Goal: Information Seeking & Learning: Learn about a topic

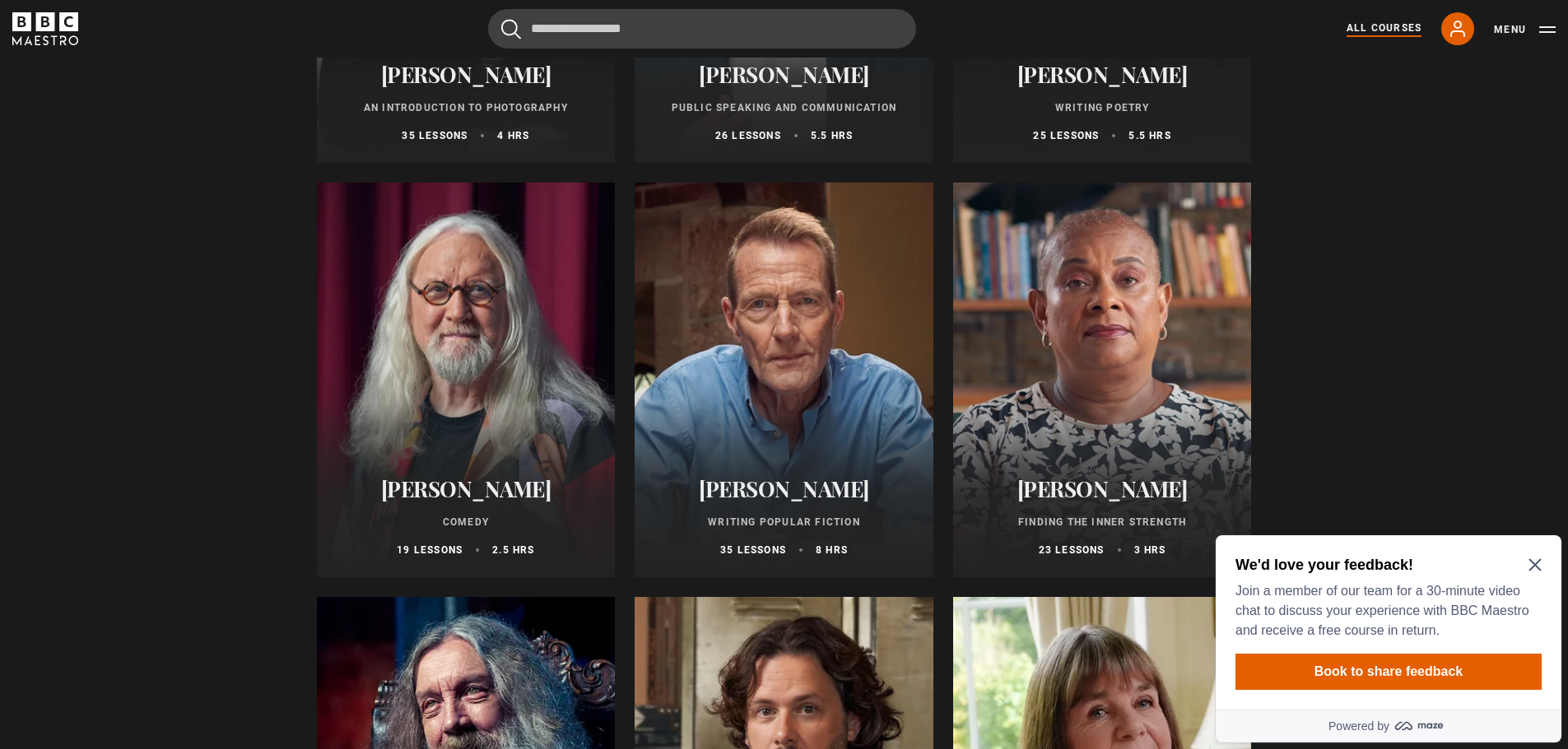
scroll to position [3783, 0]
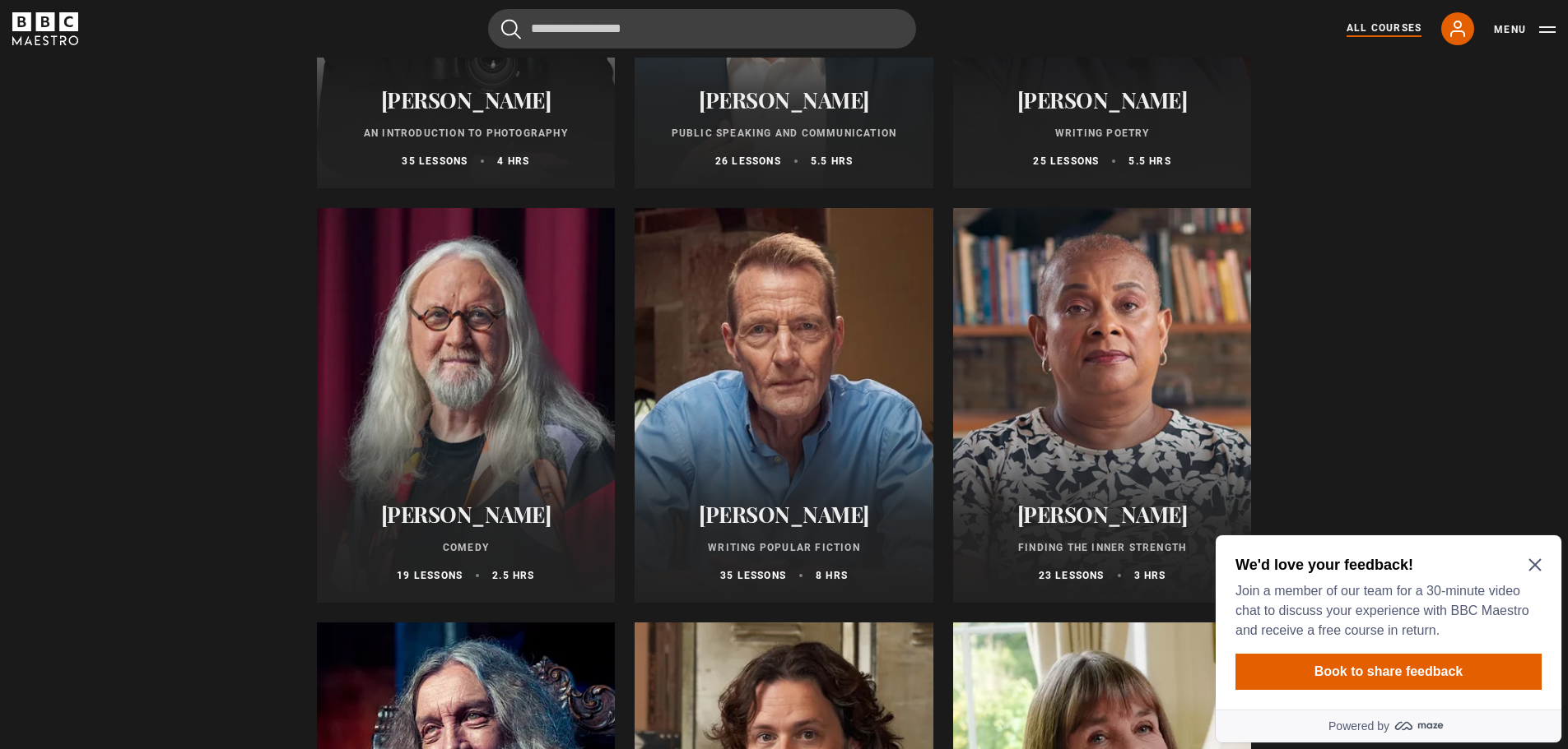
click at [1054, 457] on div at bounding box center [1102, 405] width 299 height 395
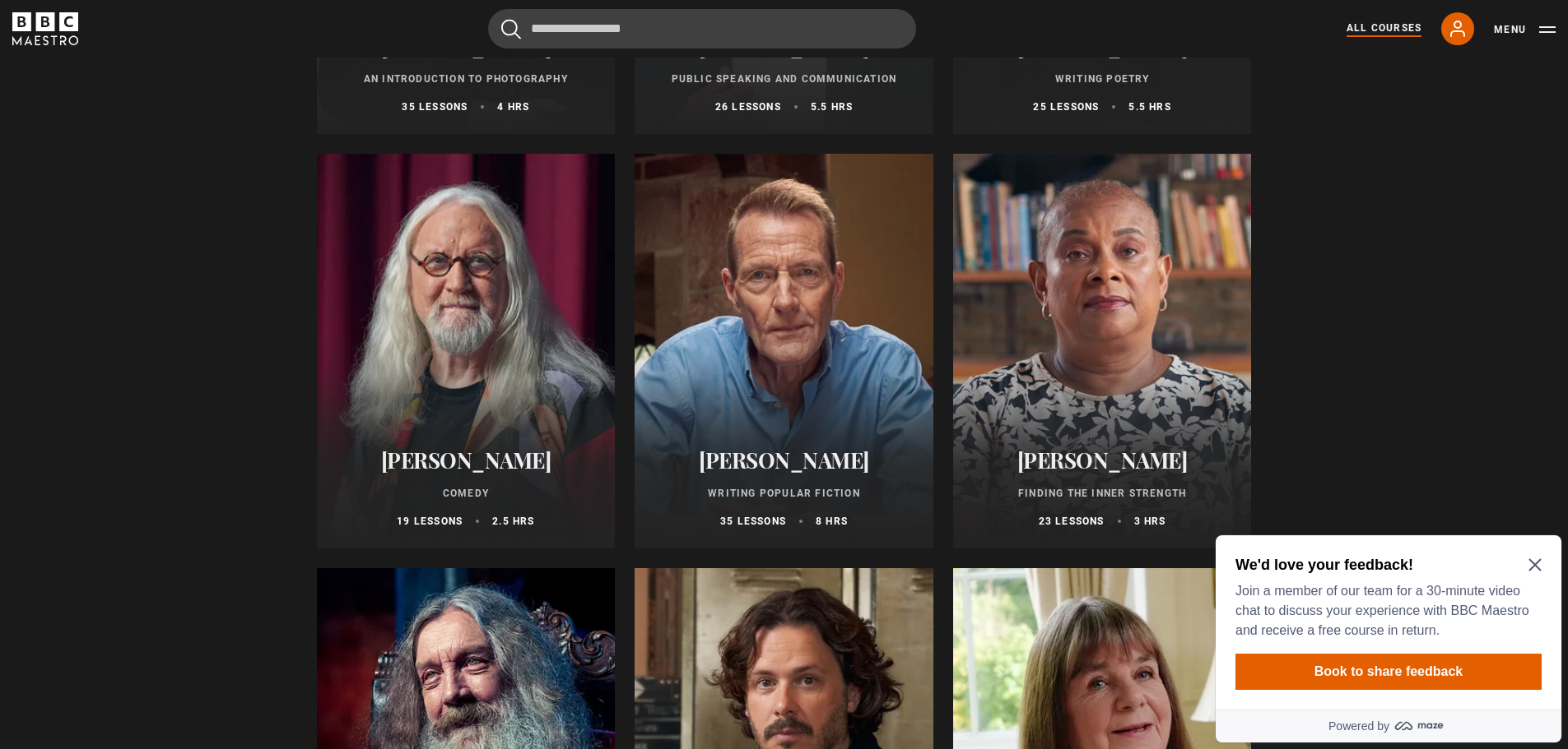
scroll to position [3865, 0]
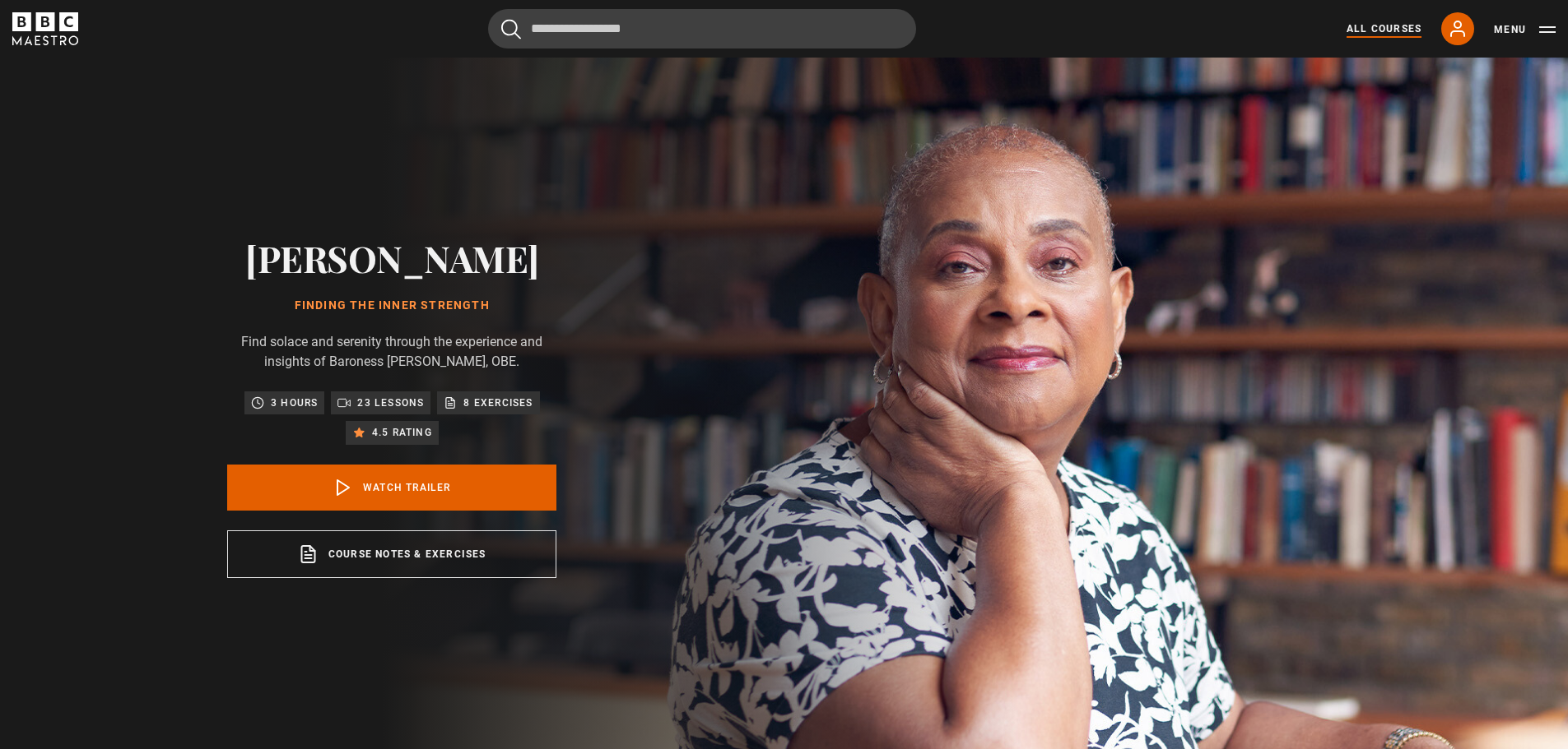
click at [1390, 30] on link "All Courses" at bounding box center [1384, 29] width 75 height 15
click at [1516, 29] on button "Menu" at bounding box center [1525, 30] width 62 height 17
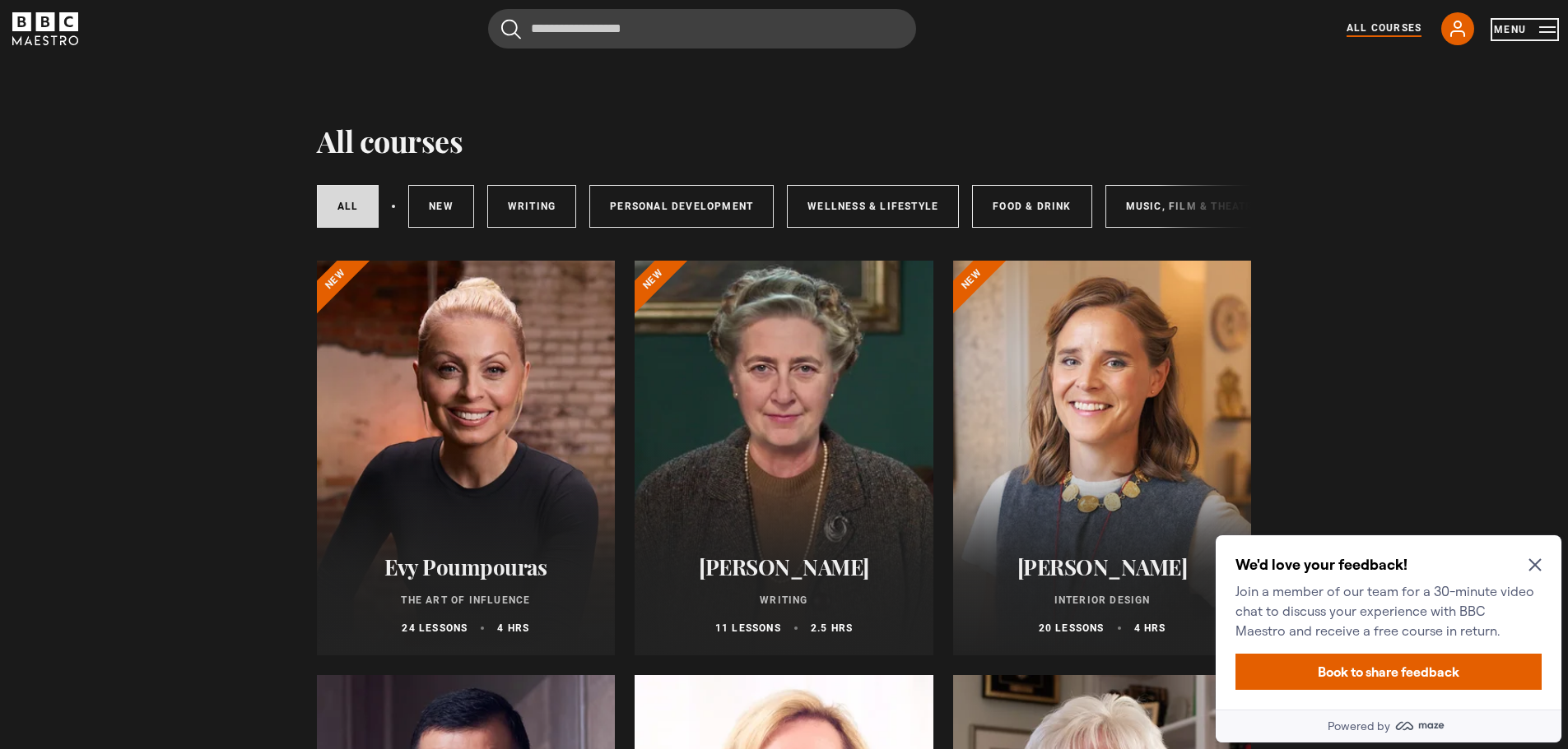
click at [1514, 28] on button "Menu" at bounding box center [1525, 30] width 62 height 17
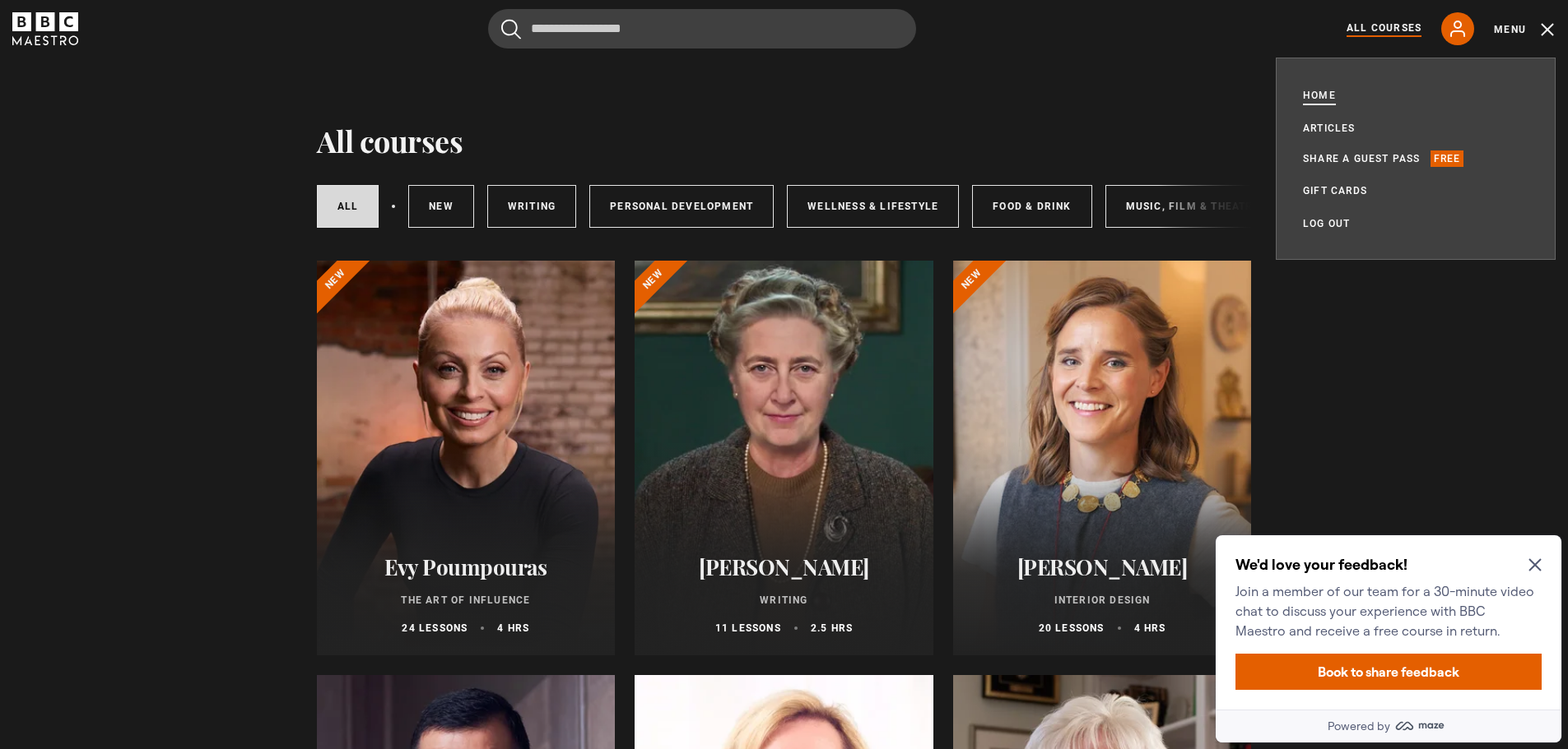
click at [1320, 93] on link "Home" at bounding box center [1319, 95] width 33 height 17
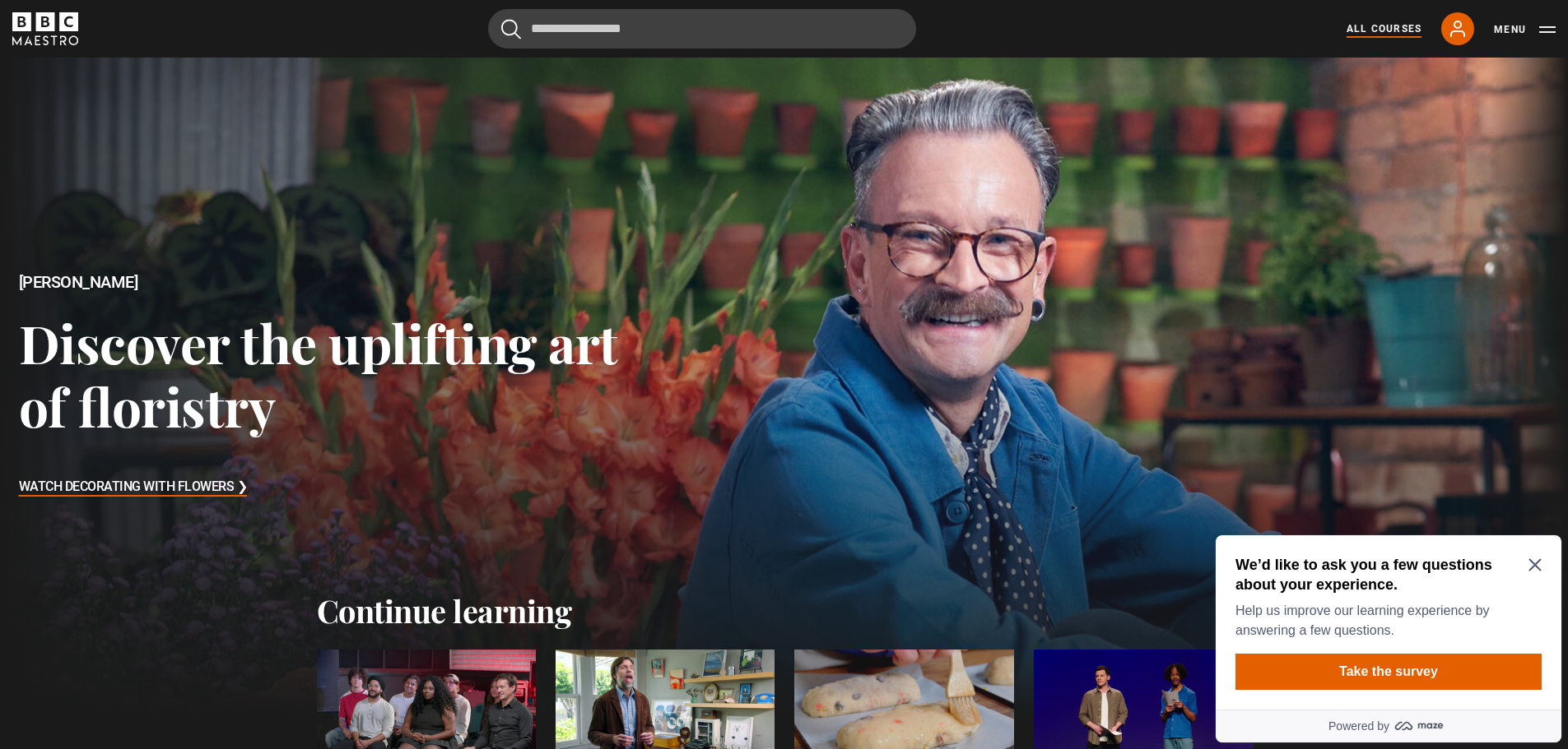
click at [1365, 31] on link "All Courses" at bounding box center [1384, 29] width 75 height 15
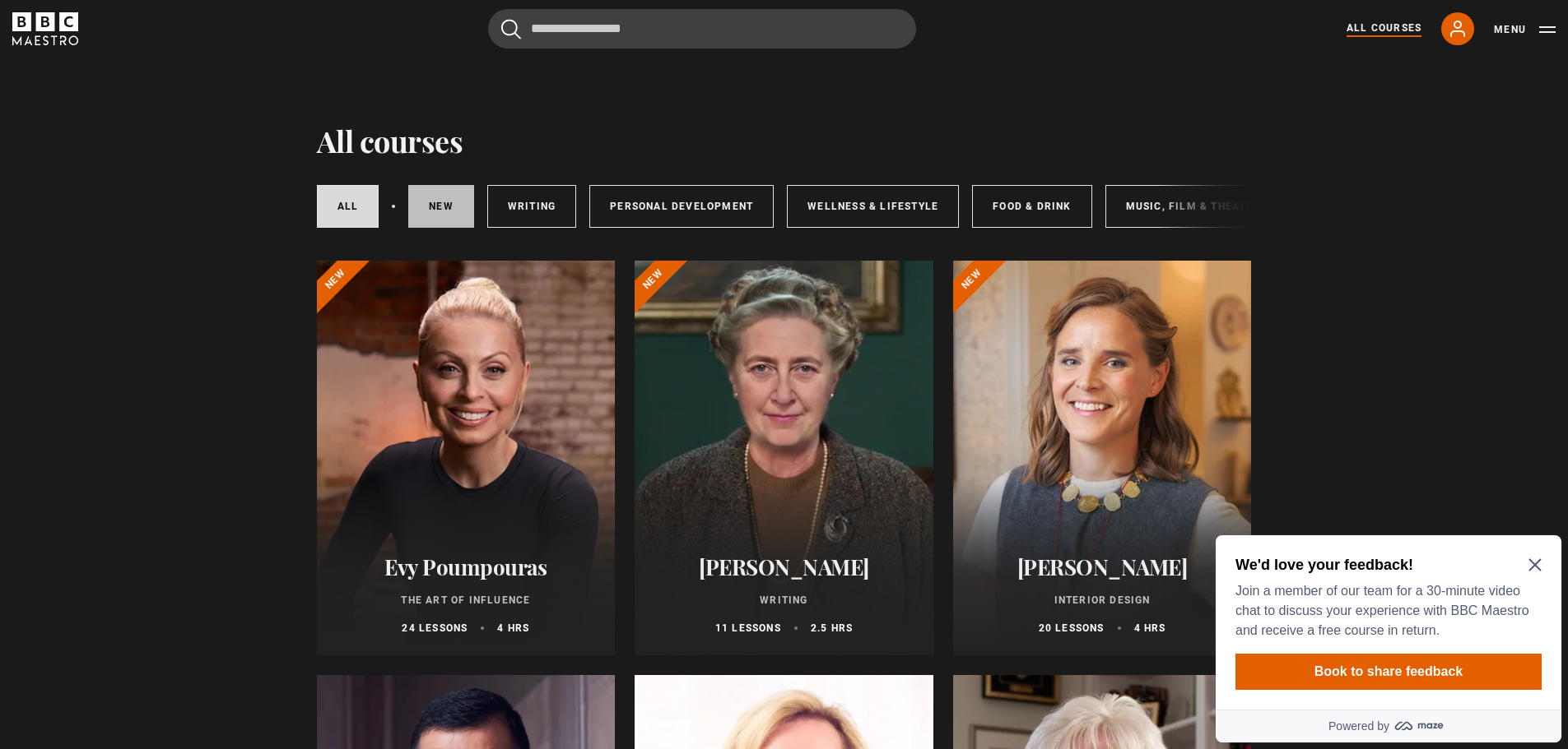
click at [444, 216] on link "New courses" at bounding box center [441, 206] width 66 height 42
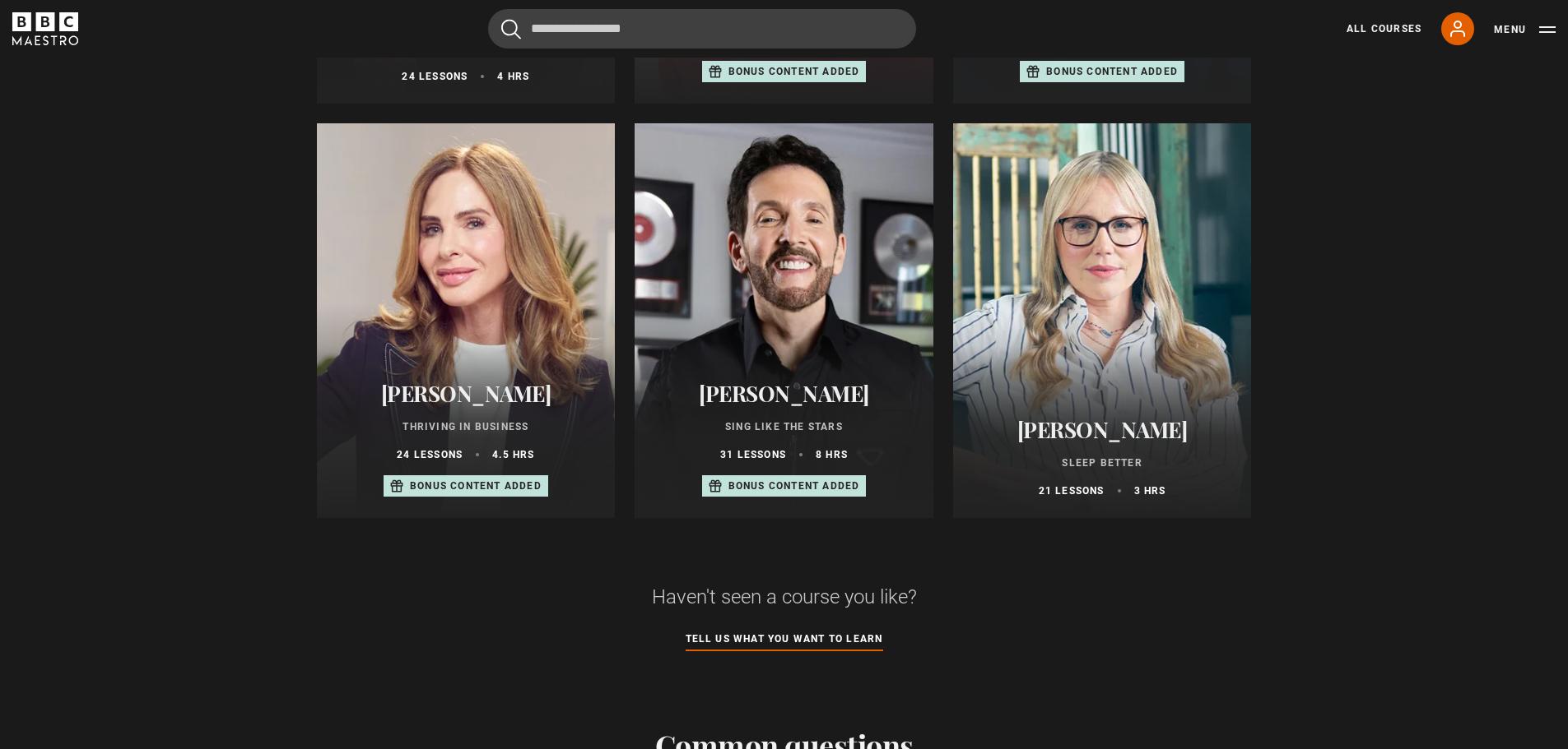
scroll to position [987, 0]
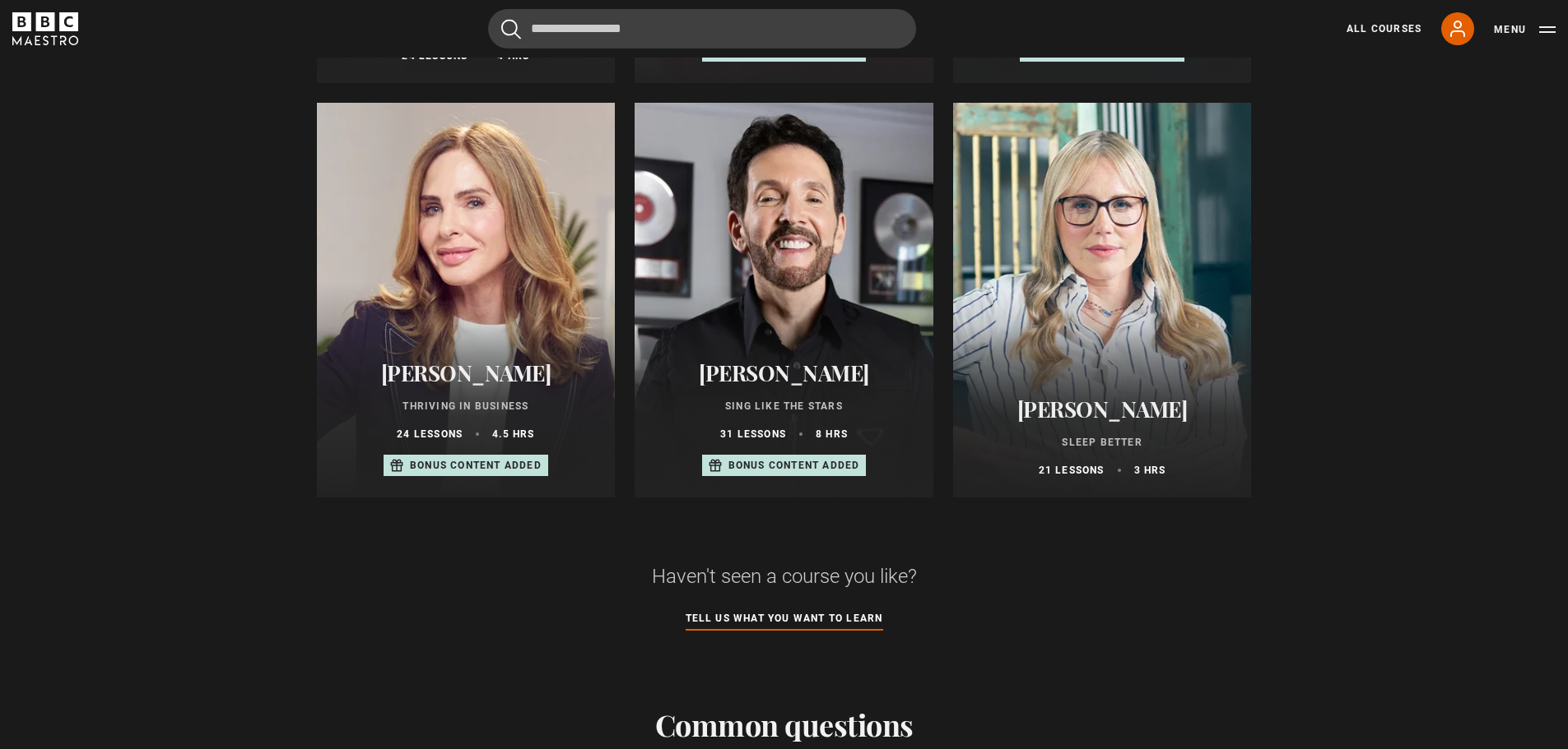
click at [1117, 395] on div "Stephanie Romiszewski Sleep Better 21 lessons 3 hrs" at bounding box center [1102, 437] width 299 height 121
